Goal: Information Seeking & Learning: Learn about a topic

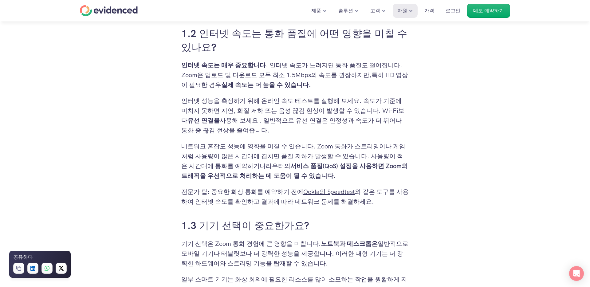
scroll to position [691, 0]
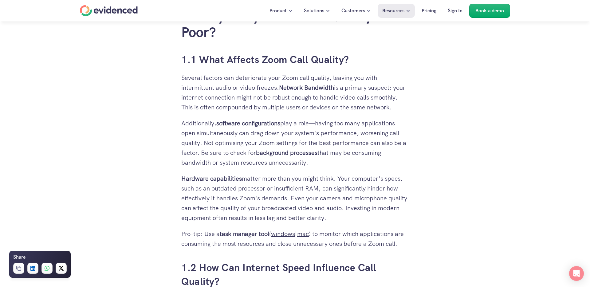
scroll to position [485, 0]
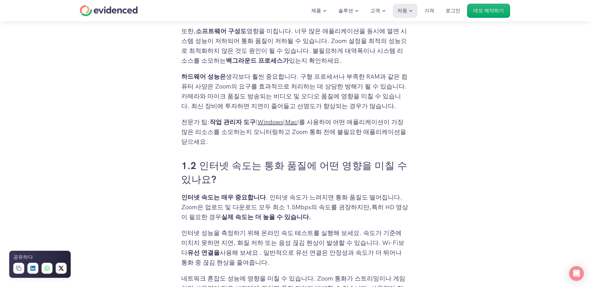
scroll to position [489, 0]
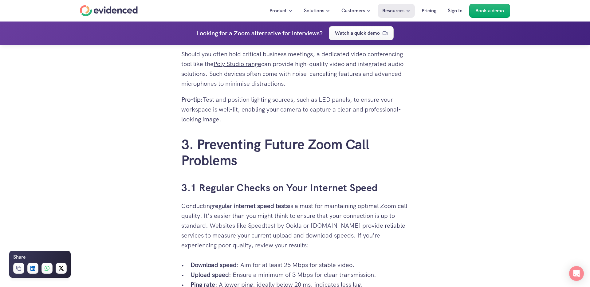
scroll to position [1192, 0]
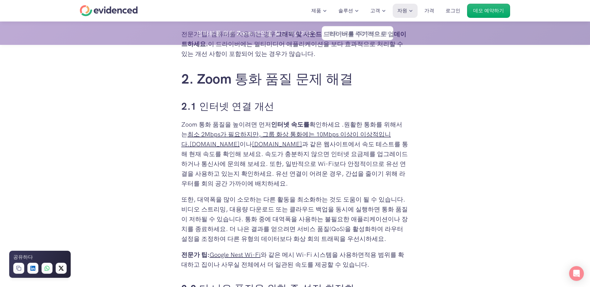
scroll to position [954, 0]
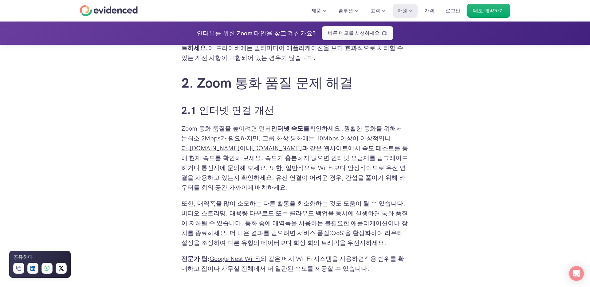
scroll to position [949, 0]
